Goal: Task Accomplishment & Management: Manage account settings

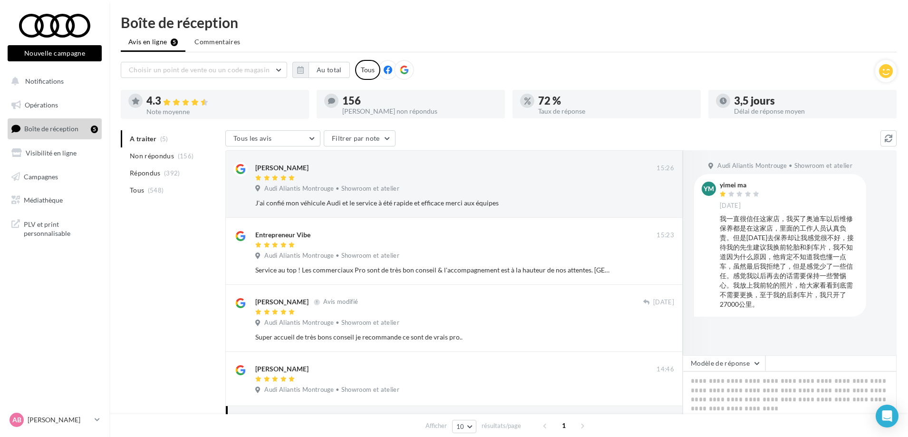
click at [134, 140] on ul "A traiter (5) Non répondus (156) Répondus (392) Tous (548)" at bounding box center [171, 164] width 101 height 68
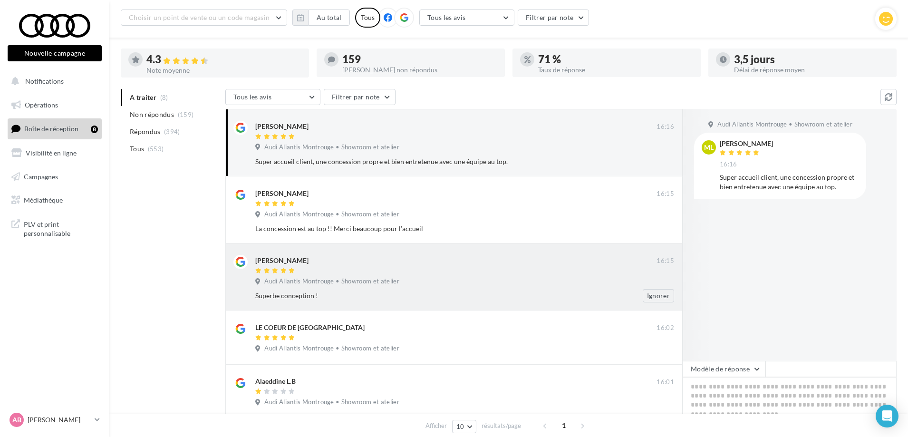
scroll to position [95, 0]
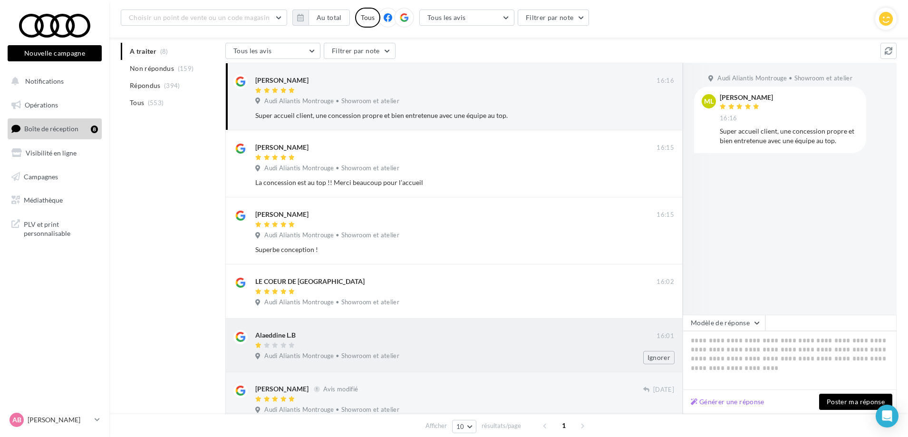
click at [329, 356] on span "Audi Aliantis Montrouge • Showroom et atelier" at bounding box center [331, 356] width 135 height 9
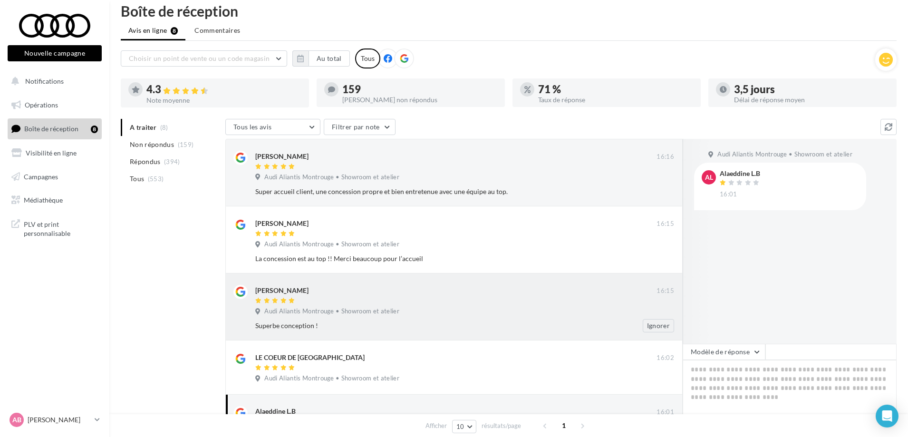
scroll to position [0, 0]
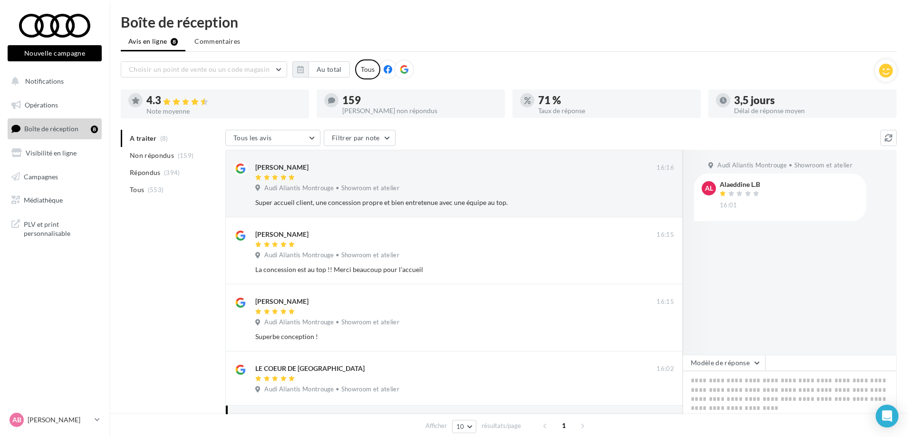
drag, startPoint x: 752, startPoint y: 184, endPoint x: 726, endPoint y: 184, distance: 26.1
click at [728, 184] on div "Alaeddine L.B 16:01" at bounding box center [788, 195] width 139 height 28
click at [768, 223] on div "Audi Aliantis Montrouge • Showroom et atelier AL Alaeddine L.B 16:01" at bounding box center [789, 252] width 214 height 205
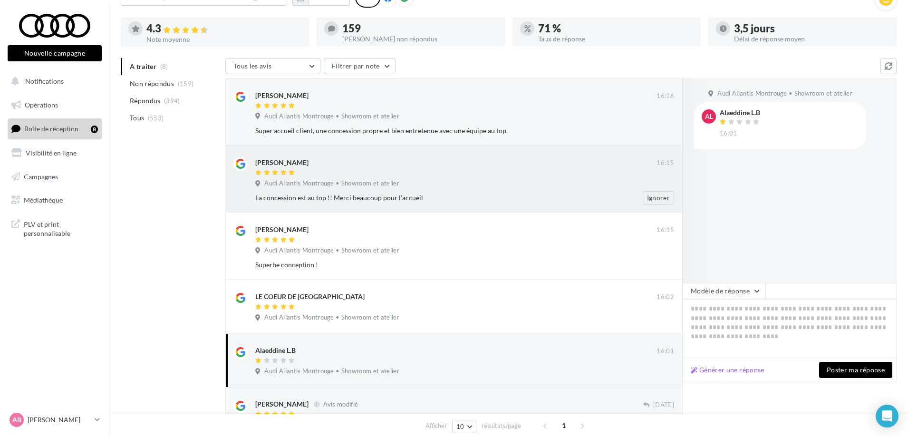
scroll to position [96, 0]
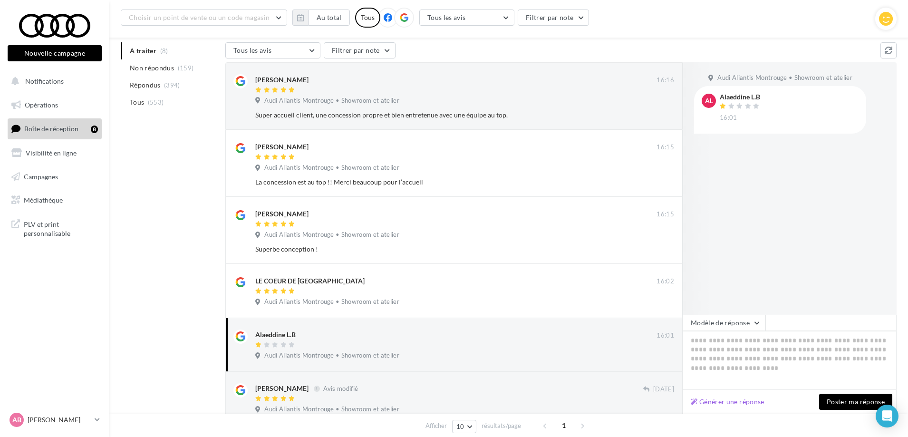
click at [752, 100] on div "Alaeddine L.B" at bounding box center [740, 97] width 42 height 7
click at [752, 103] on span at bounding box center [740, 107] width 42 height 9
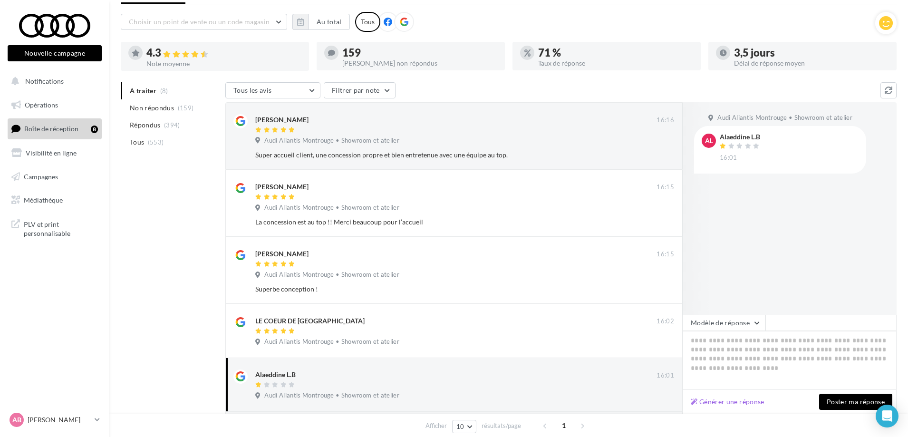
click at [792, 269] on div "Audi Aliantis Montrouge • Showroom et atelier AL Alaeddine L.B 16:01" at bounding box center [789, 208] width 214 height 212
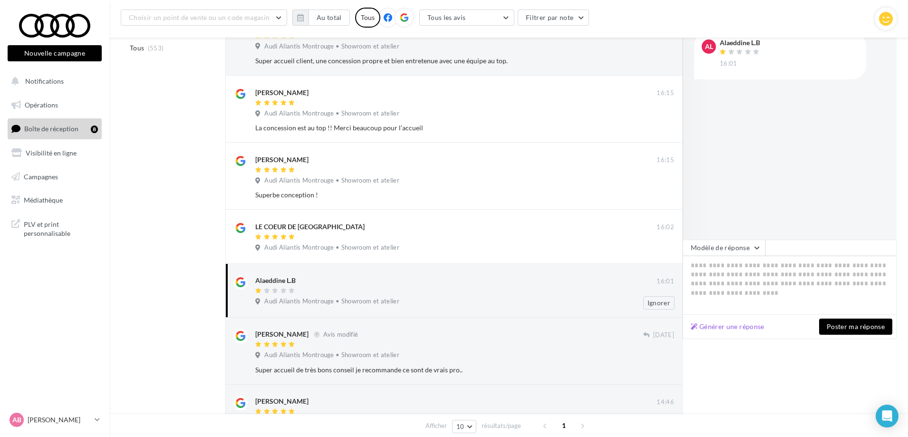
scroll to position [143, 0]
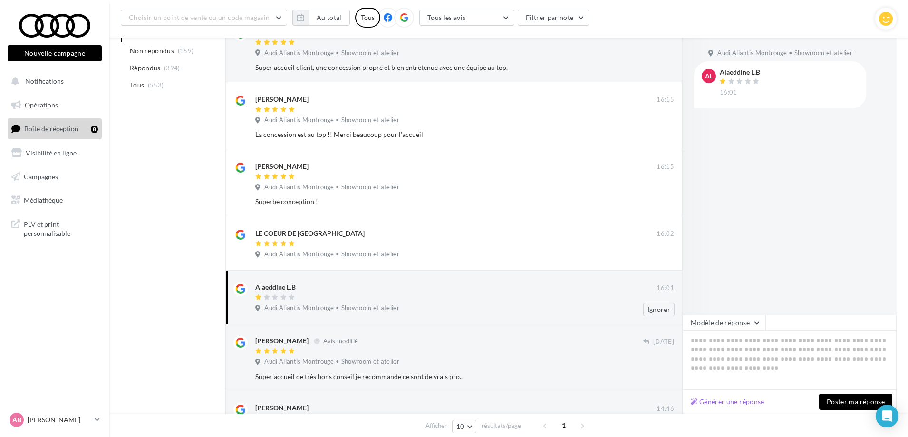
click at [276, 286] on div "Alaeddine L.B" at bounding box center [275, 287] width 40 height 10
copy div "Alaeddine"
click at [291, 283] on div "Alaeddine L.B" at bounding box center [275, 287] width 40 height 10
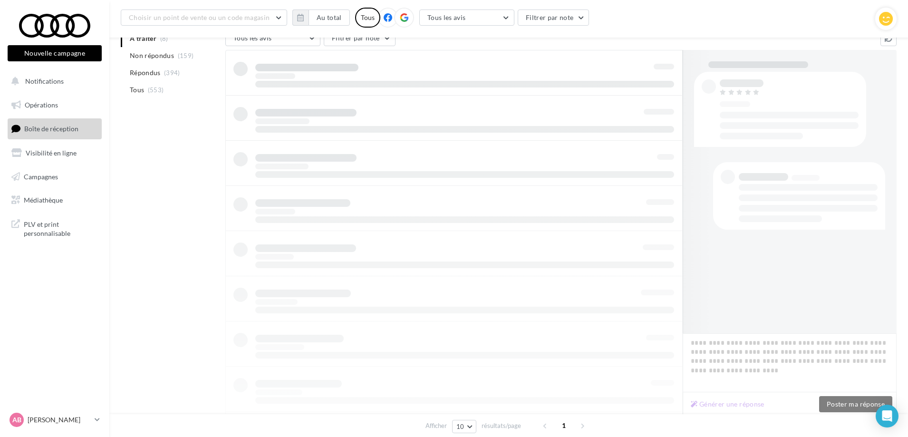
scroll to position [110, 0]
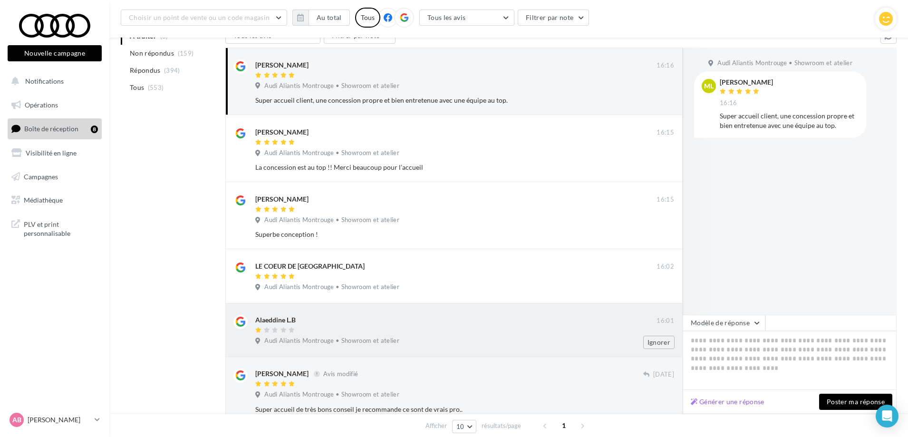
click at [383, 337] on span "Audi Aliantis Montrouge • Showroom et atelier" at bounding box center [331, 340] width 135 height 9
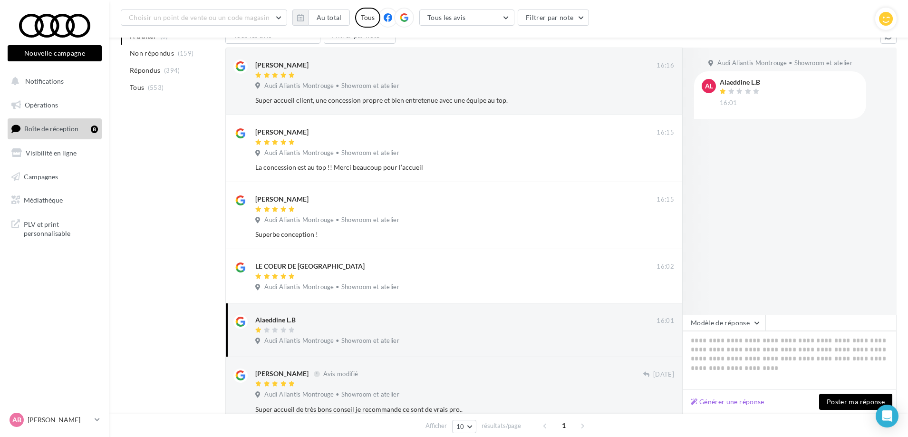
click at [744, 84] on div "Alaeddine L.B" at bounding box center [740, 82] width 42 height 7
click at [742, 96] on span at bounding box center [740, 92] width 42 height 9
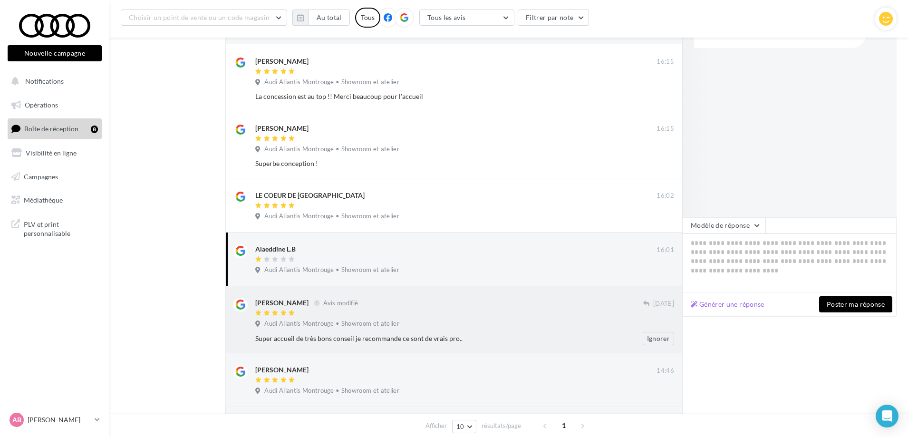
scroll to position [198, 0]
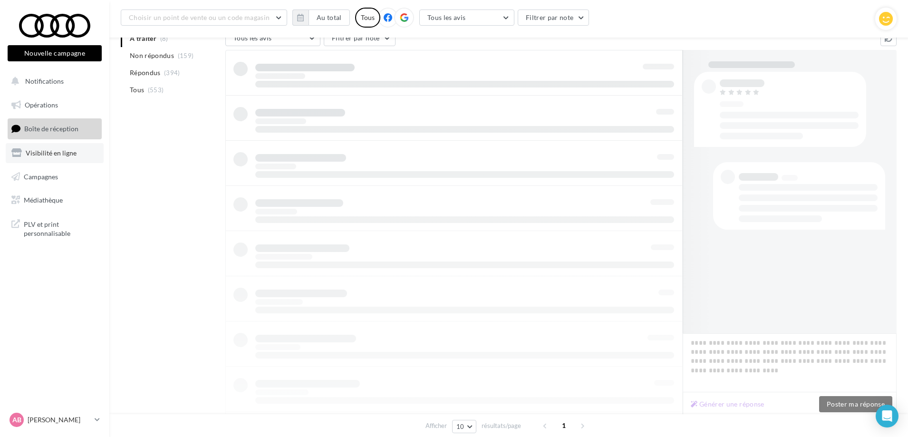
scroll to position [110, 0]
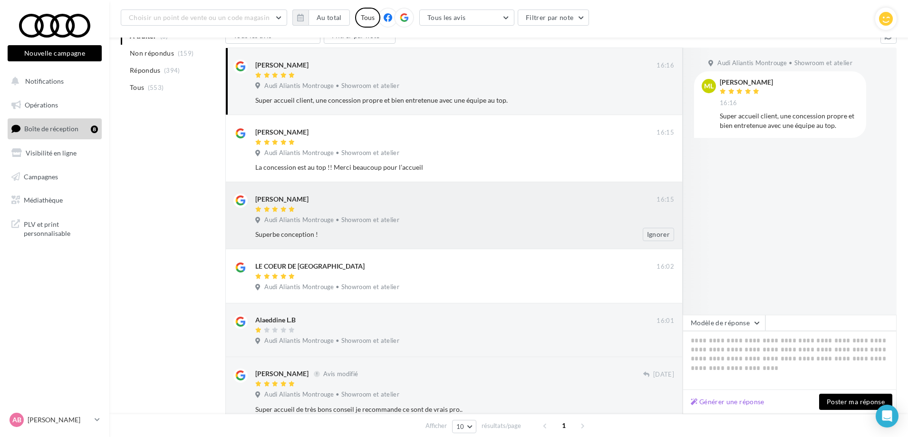
click at [351, 218] on span "Audi Aliantis Montrouge • Showroom et atelier" at bounding box center [331, 220] width 135 height 9
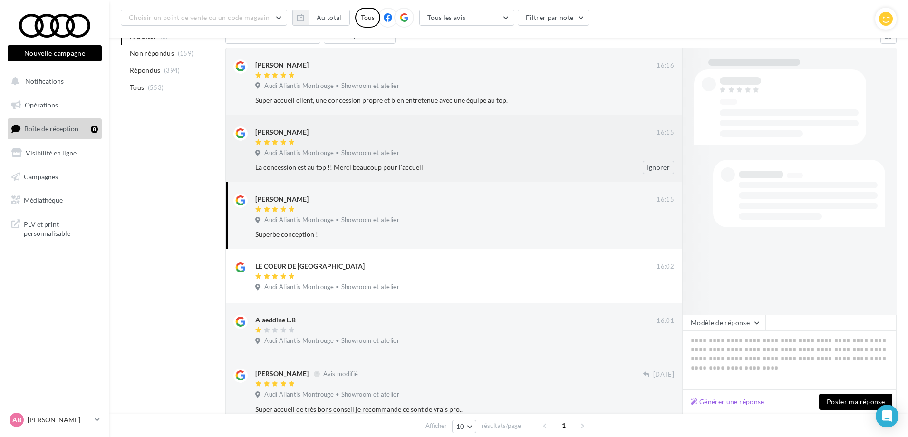
click at [329, 150] on span "Audi Aliantis Montrouge • Showroom et atelier" at bounding box center [331, 153] width 135 height 9
click at [315, 102] on div "Super accueil client, une concession propre et bien entretenue avec une équipe …" at bounding box center [433, 101] width 357 height 10
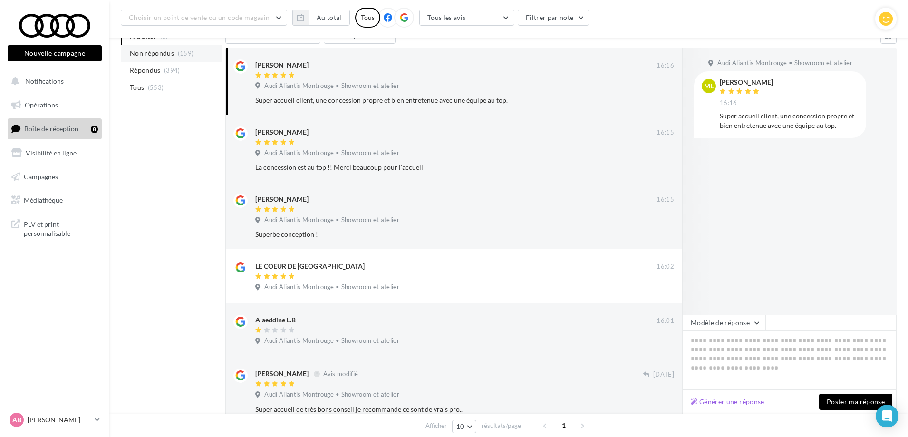
click at [162, 57] on span "Non répondus" at bounding box center [152, 53] width 44 height 10
click at [173, 67] on span "(394)" at bounding box center [172, 71] width 16 height 8
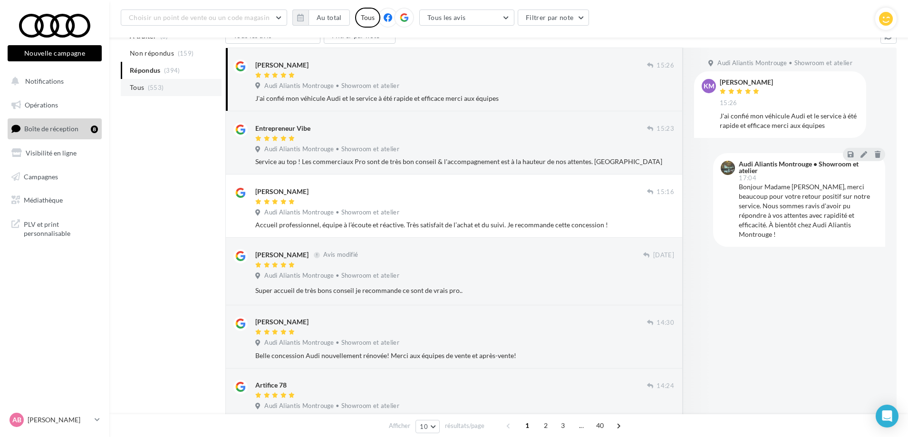
click at [164, 93] on li "Tous (553)" at bounding box center [171, 87] width 101 height 17
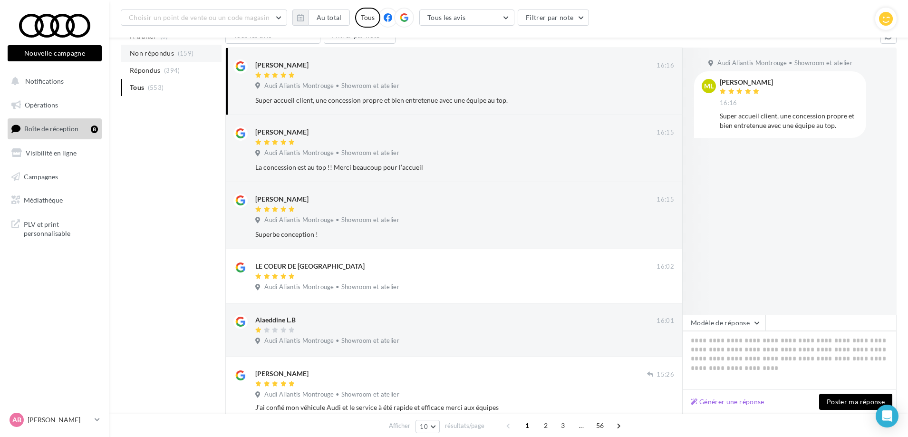
click at [162, 49] on span "Non répondus" at bounding box center [152, 53] width 44 height 10
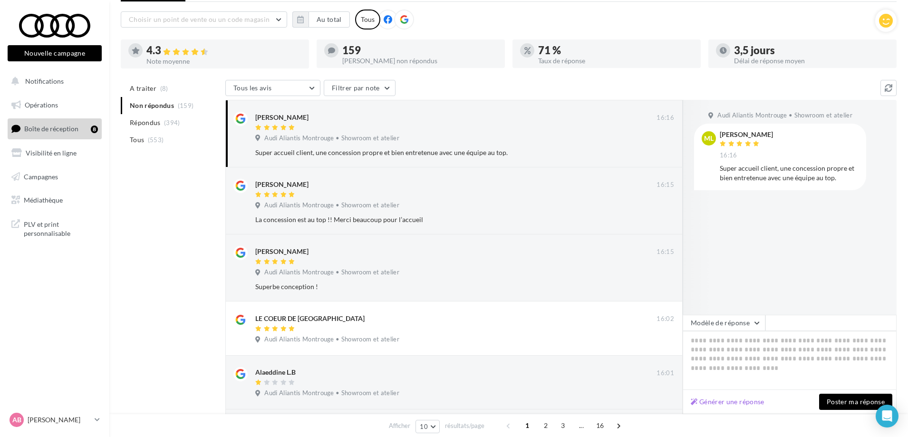
scroll to position [48, 0]
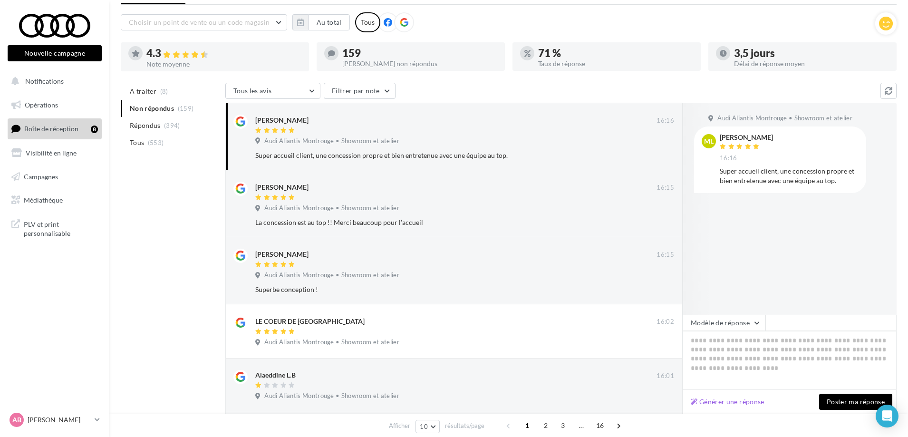
click at [168, 108] on ul "A traiter (8) Non répondus (159) Répondus (394) Tous (553)" at bounding box center [171, 117] width 101 height 68
click at [155, 96] on li "A traiter (8)" at bounding box center [171, 91] width 101 height 17
click at [148, 119] on li "Répondus (394)" at bounding box center [171, 125] width 101 height 17
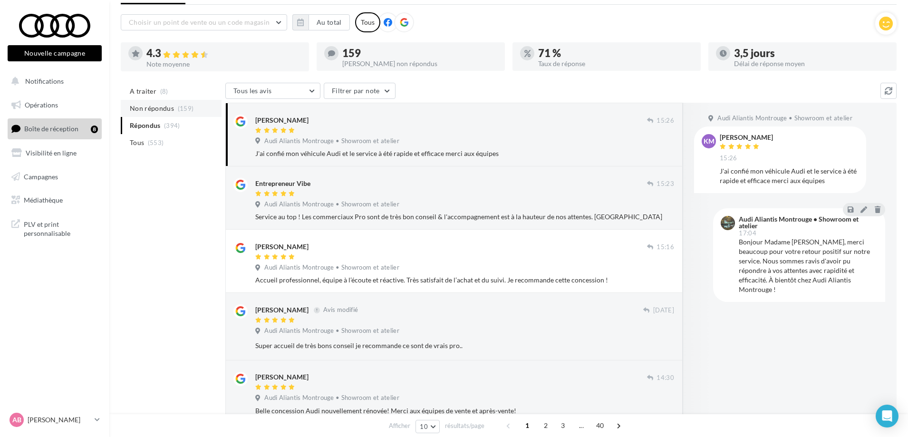
click at [136, 109] on span "Non répondus" at bounding box center [152, 109] width 44 height 10
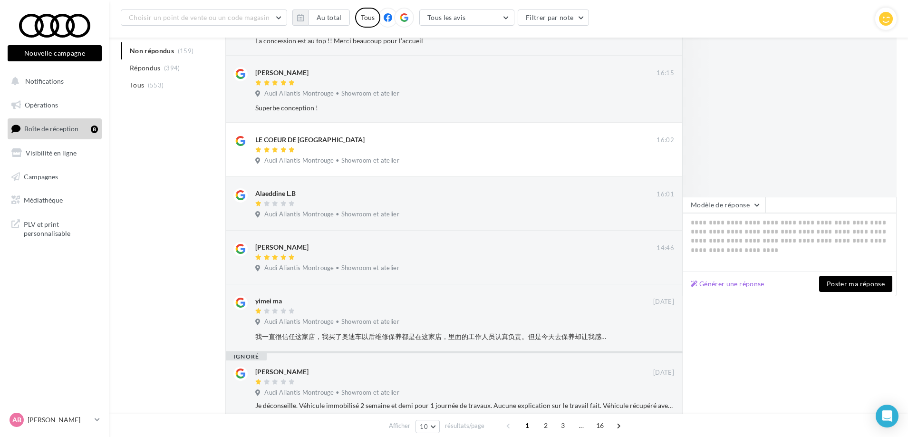
scroll to position [103, 0]
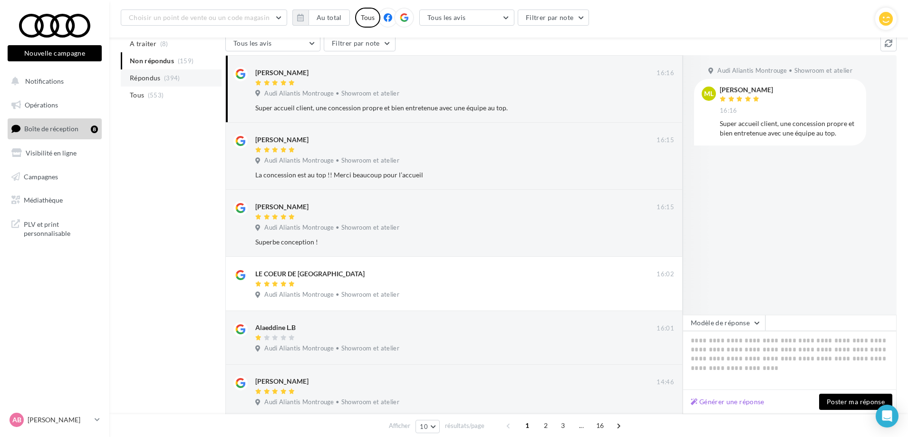
click at [161, 82] on span "Répondus" at bounding box center [145, 78] width 31 height 10
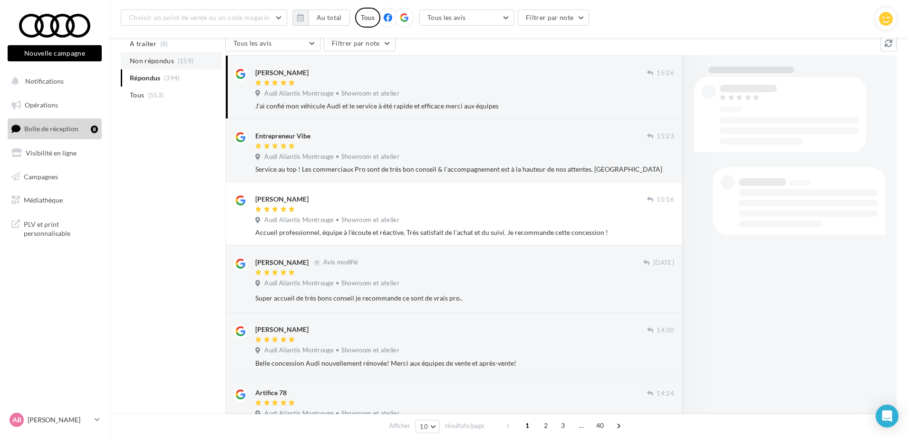
click at [158, 58] on span "Non répondus" at bounding box center [152, 61] width 44 height 10
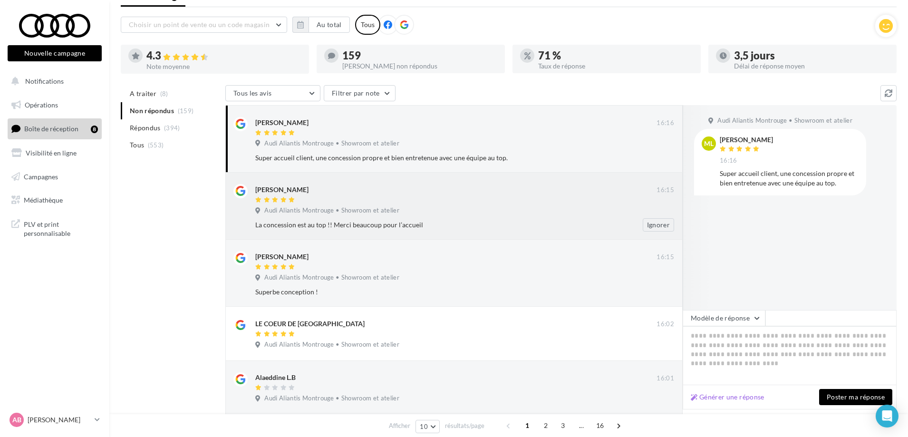
scroll to position [0, 0]
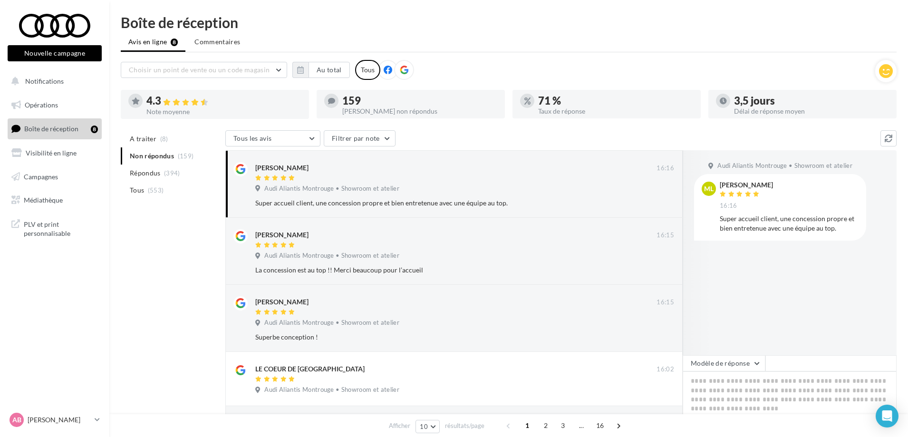
click at [54, 128] on span "Boîte de réception" at bounding box center [51, 129] width 54 height 8
click at [303, 70] on icon "button" at bounding box center [300, 70] width 7 height 8
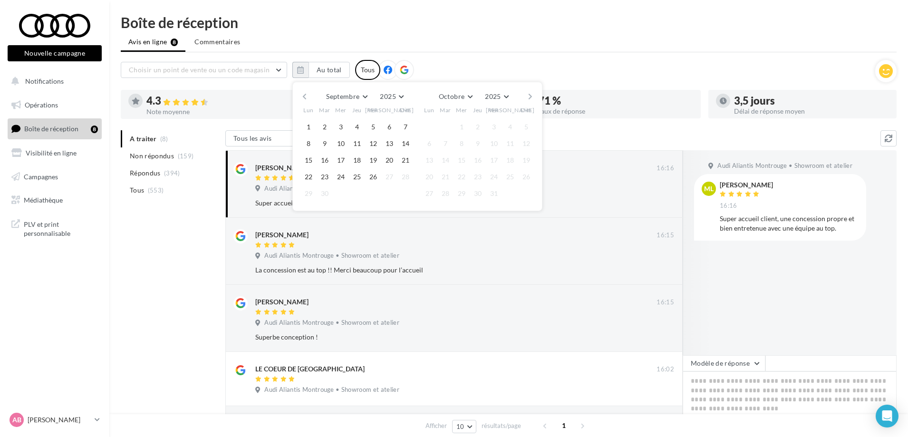
click at [309, 91] on div "Septembre [PERSON_NAME] Mars Avril Mai Juin Juillet Août Septembre Octobre Nove…" at bounding box center [416, 96] width 217 height 13
click at [308, 99] on div "Septembre [PERSON_NAME] Mars Avril Mai Juin Juillet Août Septembre Octobre Nove…" at bounding box center [416, 96] width 217 height 13
click at [307, 99] on button "button" at bounding box center [304, 96] width 8 height 13
click at [306, 100] on button "button" at bounding box center [304, 96] width 8 height 13
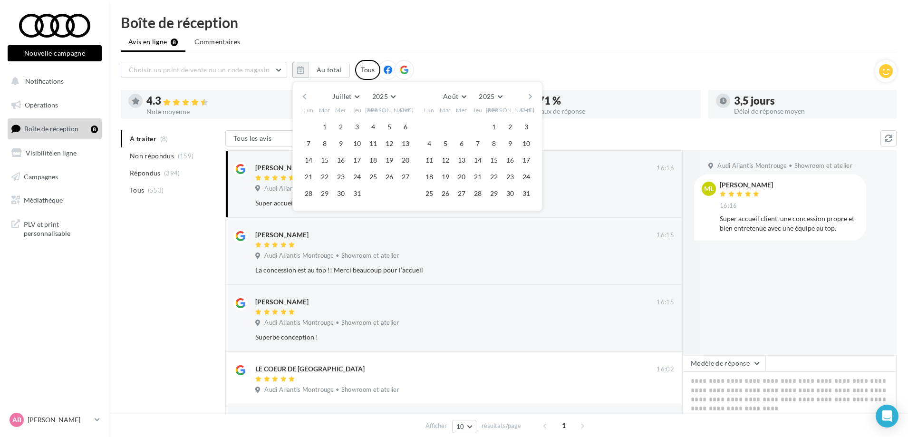
click at [306, 100] on button "button" at bounding box center [304, 96] width 8 height 13
click at [527, 97] on button "button" at bounding box center [530, 96] width 8 height 13
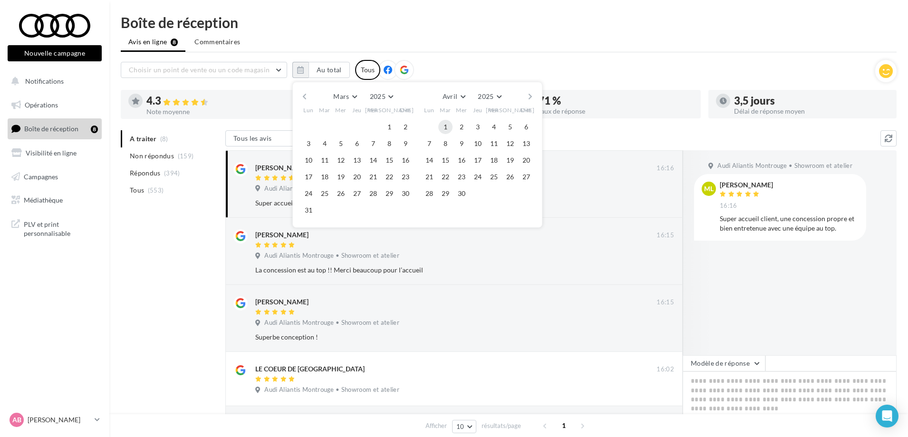
click at [448, 128] on button "1" at bounding box center [445, 127] width 14 height 14
click at [528, 96] on button "button" at bounding box center [530, 96] width 8 height 13
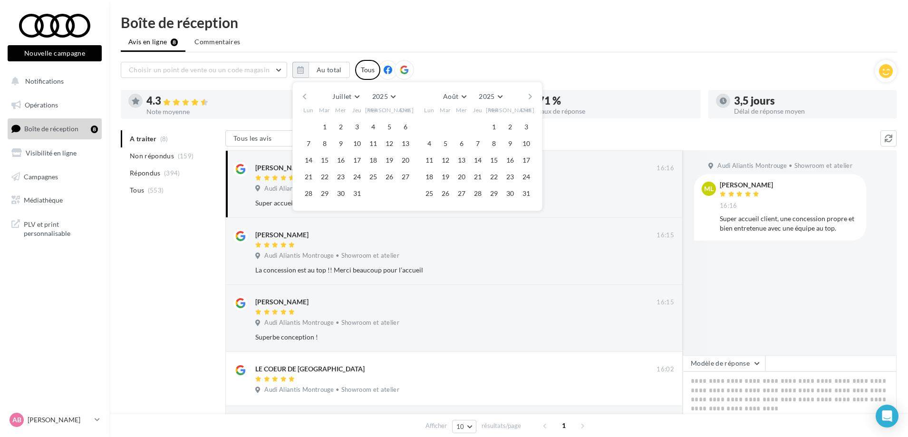
click at [528, 96] on button "button" at bounding box center [530, 96] width 8 height 13
click at [496, 175] on button "26" at bounding box center [494, 177] width 14 height 14
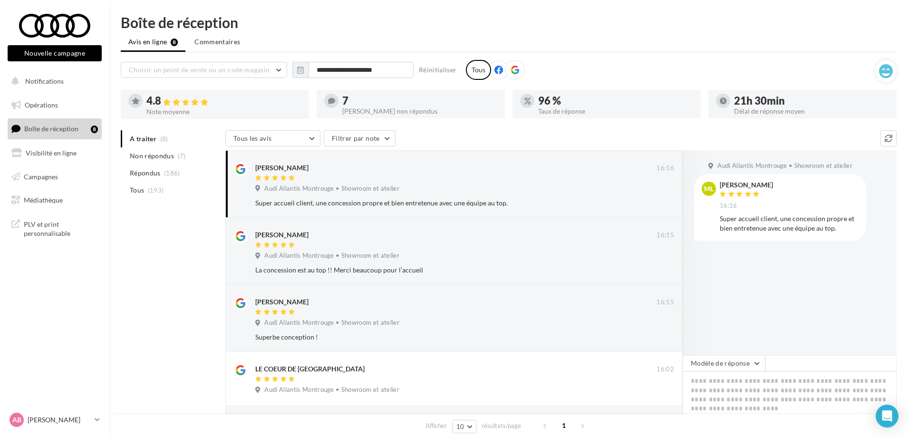
click at [592, 38] on ul "Avis en ligne 8 Commentaires" at bounding box center [509, 42] width 776 height 19
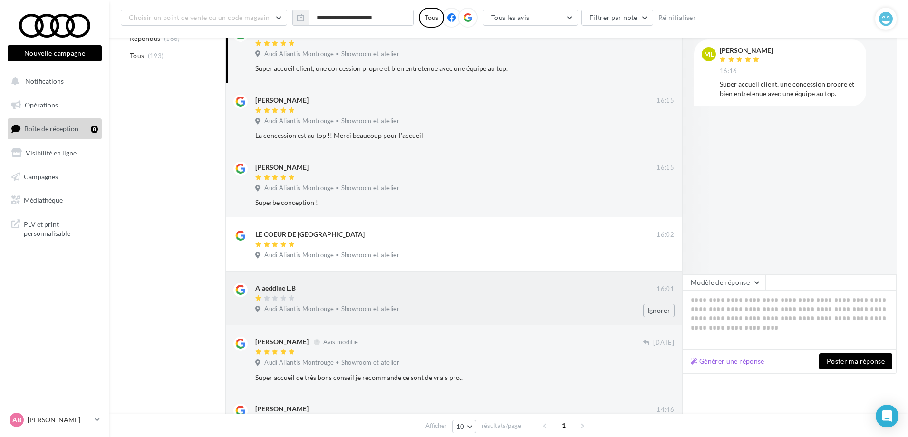
scroll to position [48, 0]
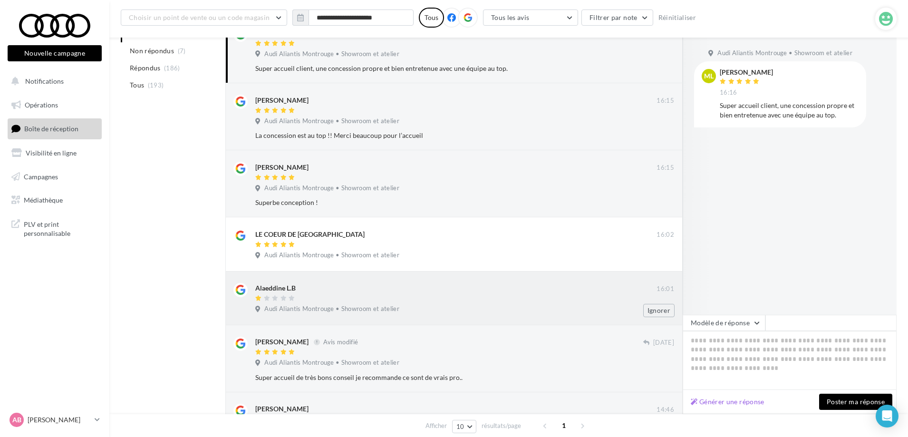
scroll to position [143, 0]
click at [293, 304] on span "Audi Aliantis Montrouge • Showroom et atelier" at bounding box center [331, 308] width 135 height 9
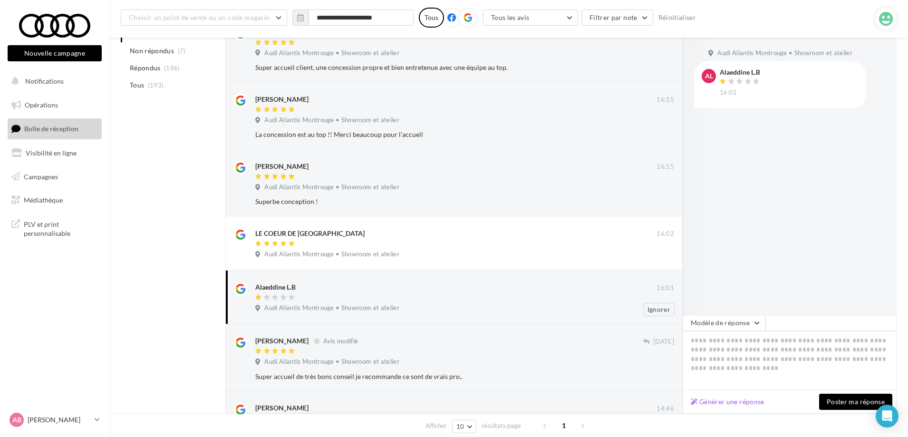
drag, startPoint x: 258, startPoint y: 285, endPoint x: 288, endPoint y: 288, distance: 30.6
click at [281, 288] on div "Alaeddine L.B" at bounding box center [275, 287] width 40 height 10
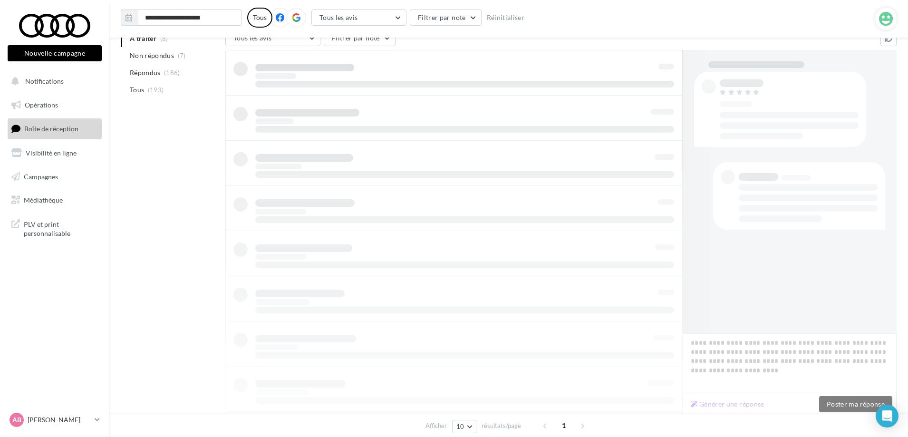
scroll to position [110, 0]
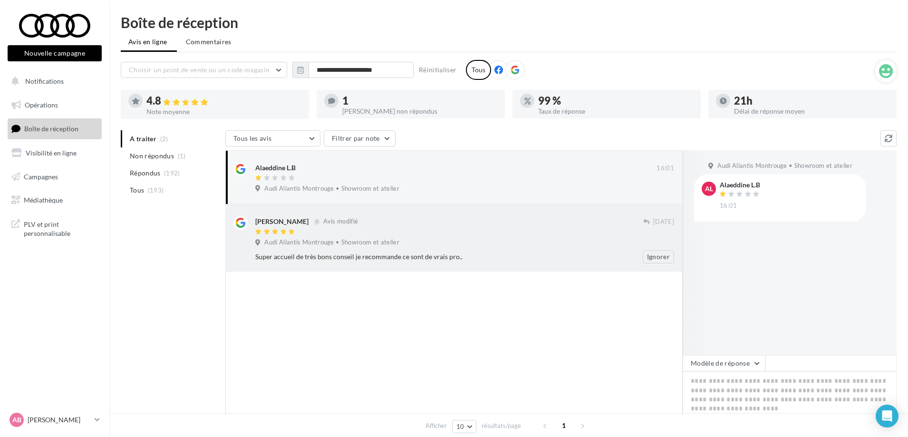
click at [283, 255] on div "Super accueil de très bons conseil je recommande ce sont de vrais pro.." at bounding box center [433, 257] width 357 height 10
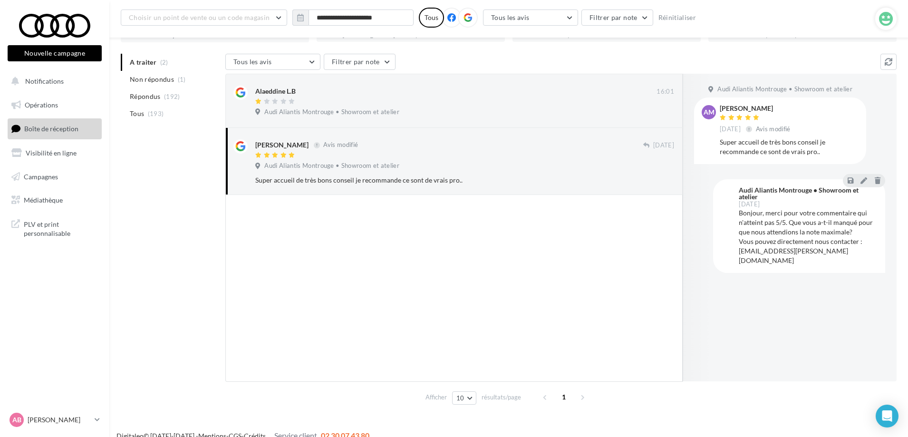
scroll to position [86, 0]
click at [850, 180] on icon at bounding box center [850, 178] width 6 height 7
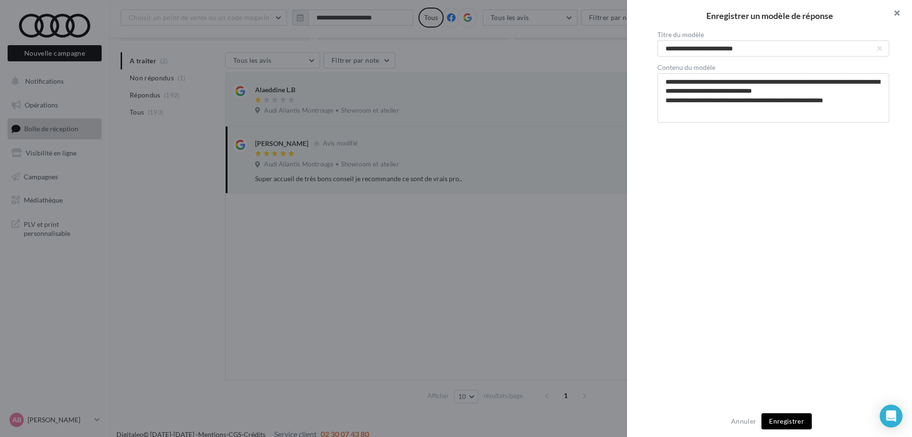
click at [901, 16] on button "button" at bounding box center [893, 14] width 38 height 29
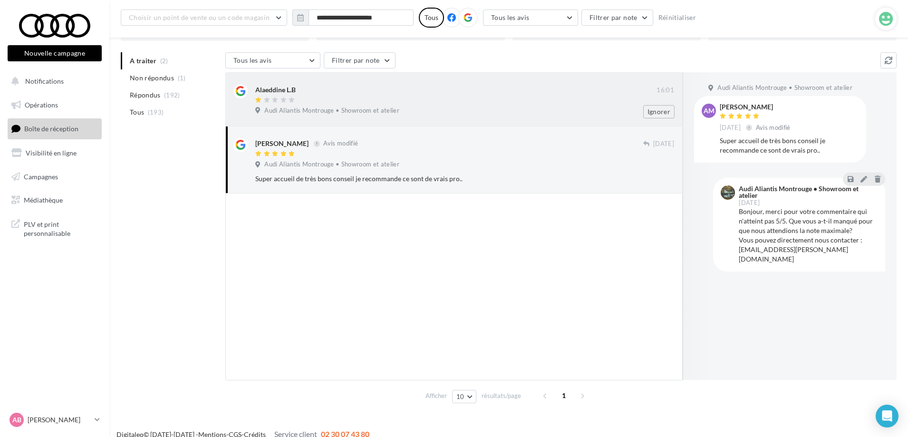
click at [381, 116] on div "Audi Aliantis Montrouge • Showroom et atelier" at bounding box center [464, 111] width 419 height 10
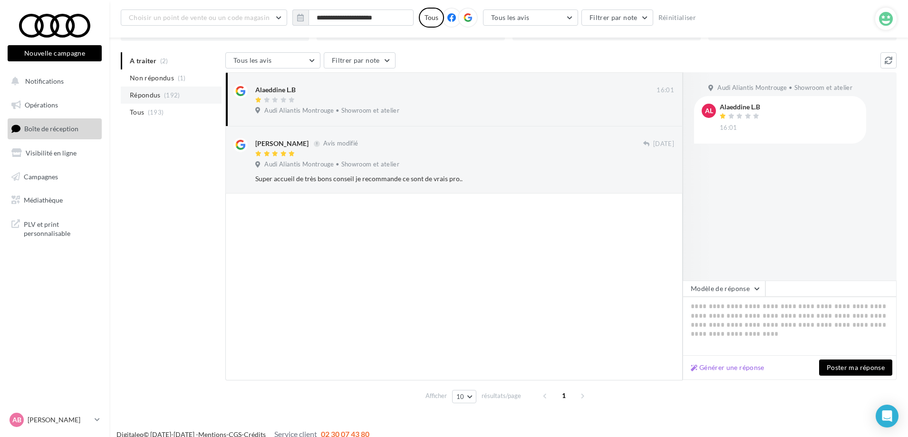
click at [158, 99] on span "Répondus" at bounding box center [145, 95] width 31 height 10
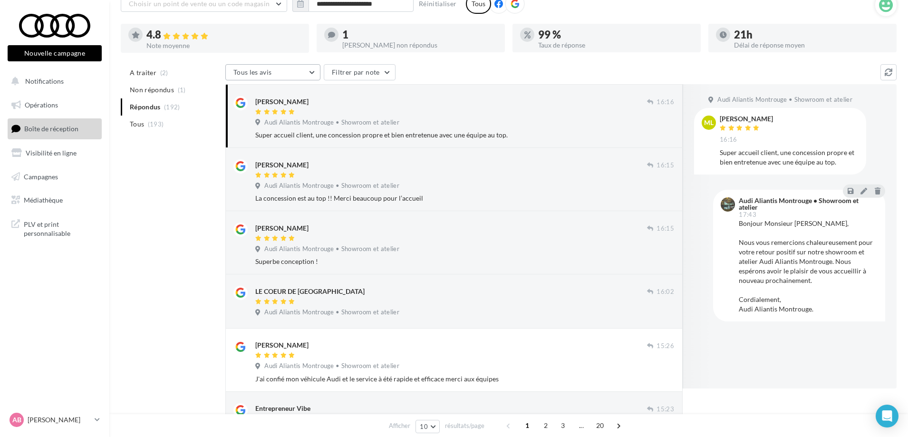
scroll to position [0, 0]
